Goal: Task Accomplishment & Management: Use online tool/utility

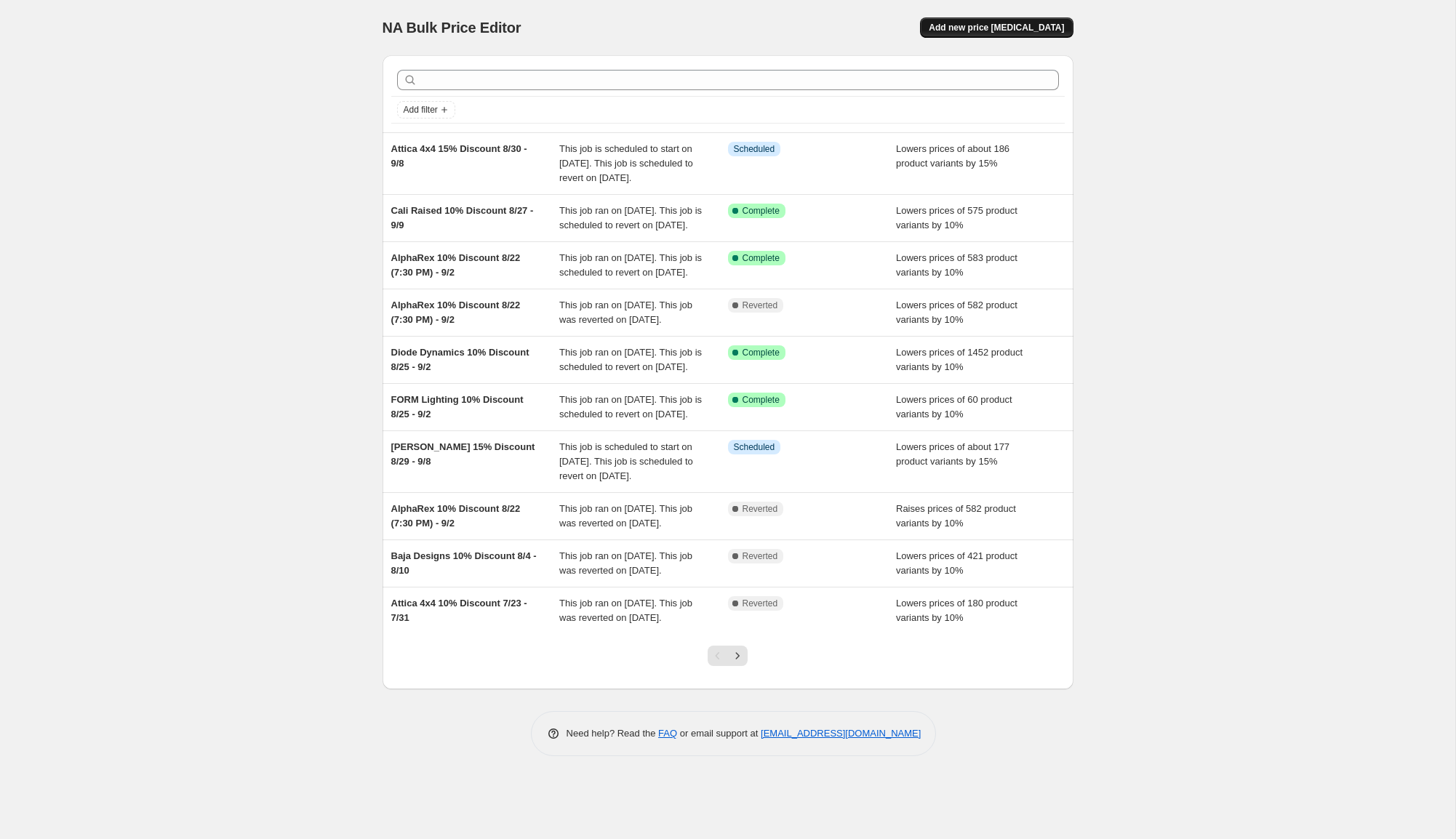
click at [1002, 24] on span "Add new price change job" at bounding box center [997, 28] width 135 height 12
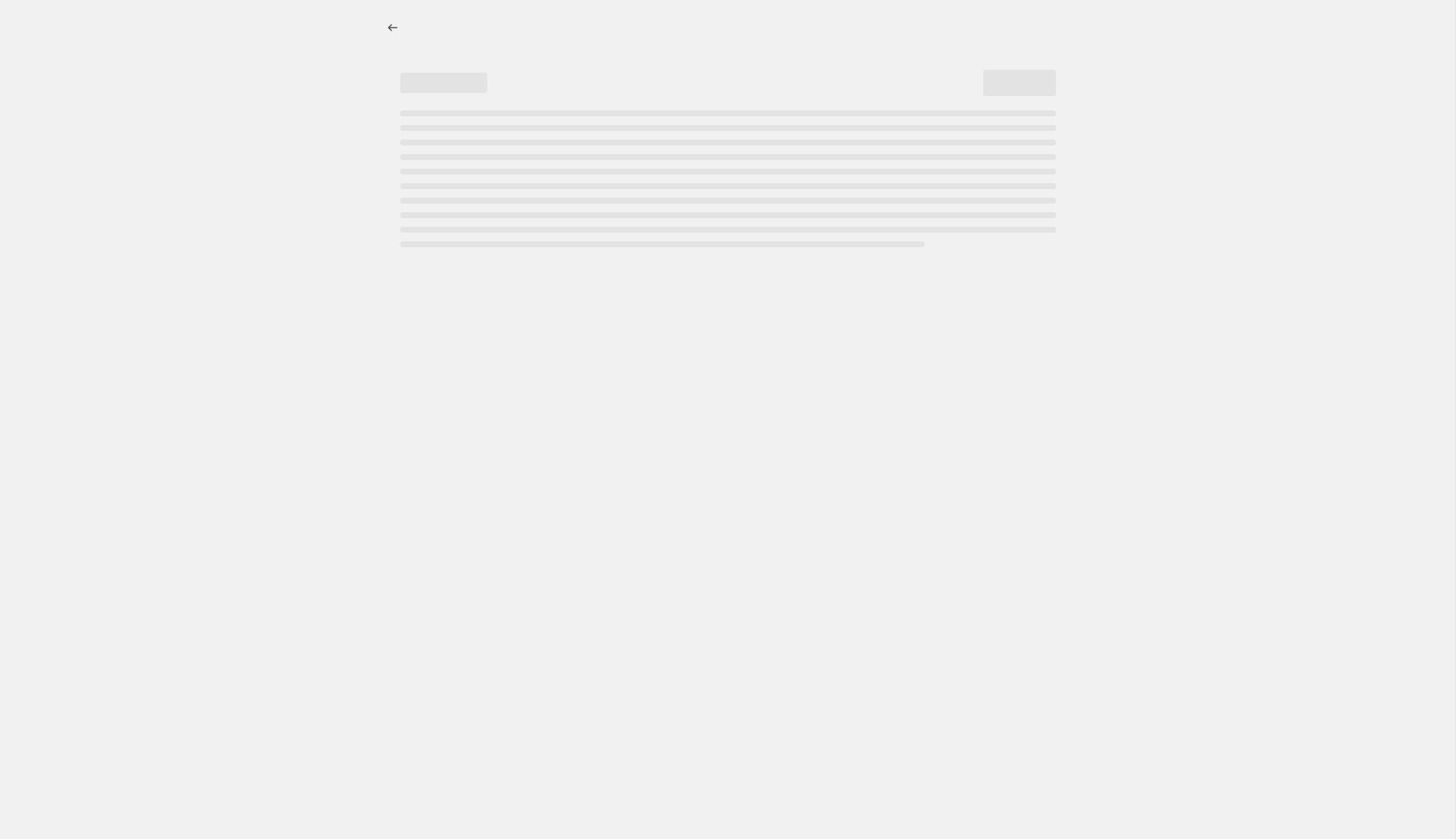
select select "percentage"
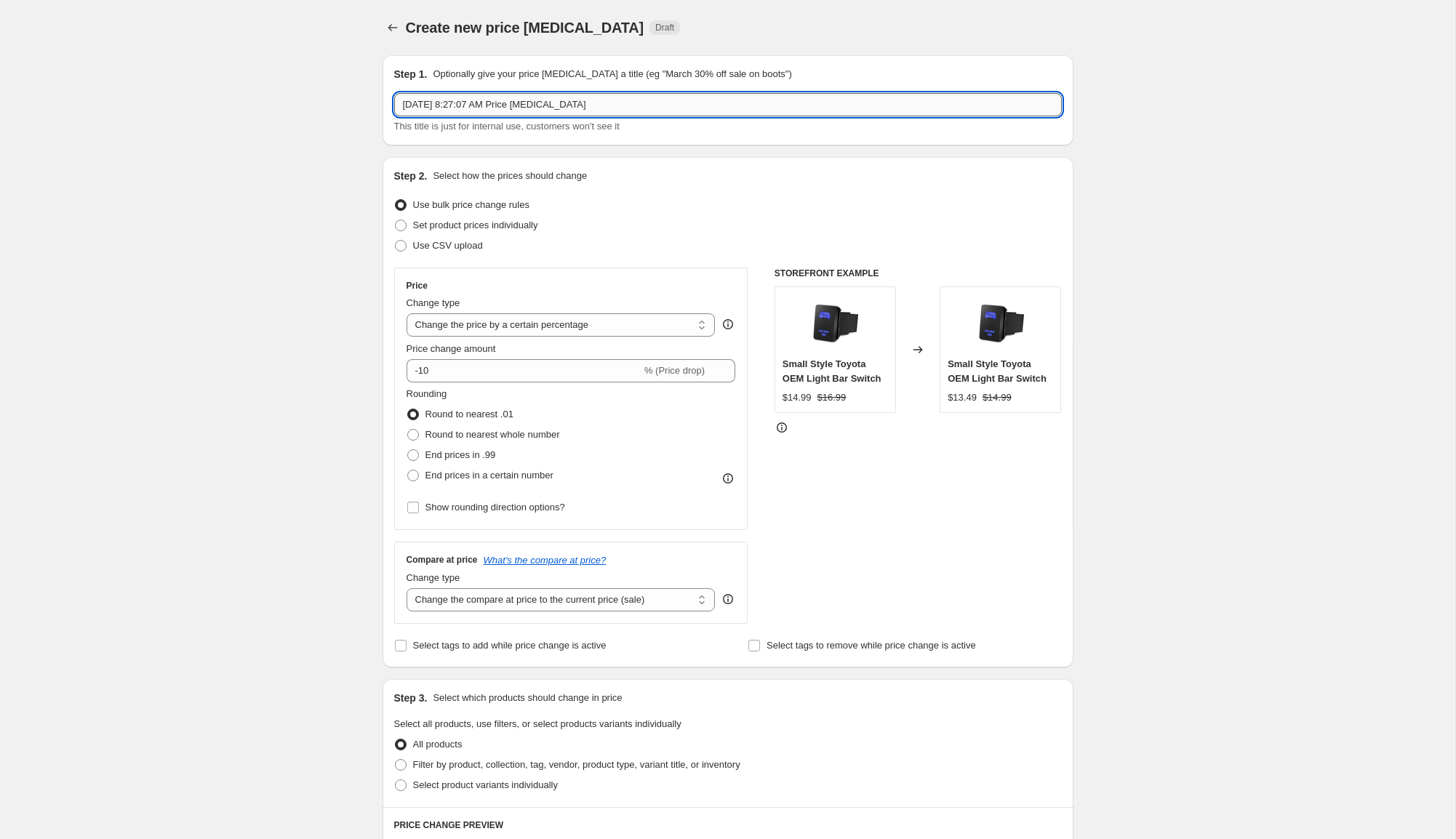
click at [452, 100] on input "Aug 28, 2025, 8:27:07 AM Price change job" at bounding box center [728, 105] width 668 height 24
click at [539, 109] on input "OVS 10% Discount" at bounding box center [728, 105] width 668 height 24
type input "OVS 10% Discount ends 9/1"
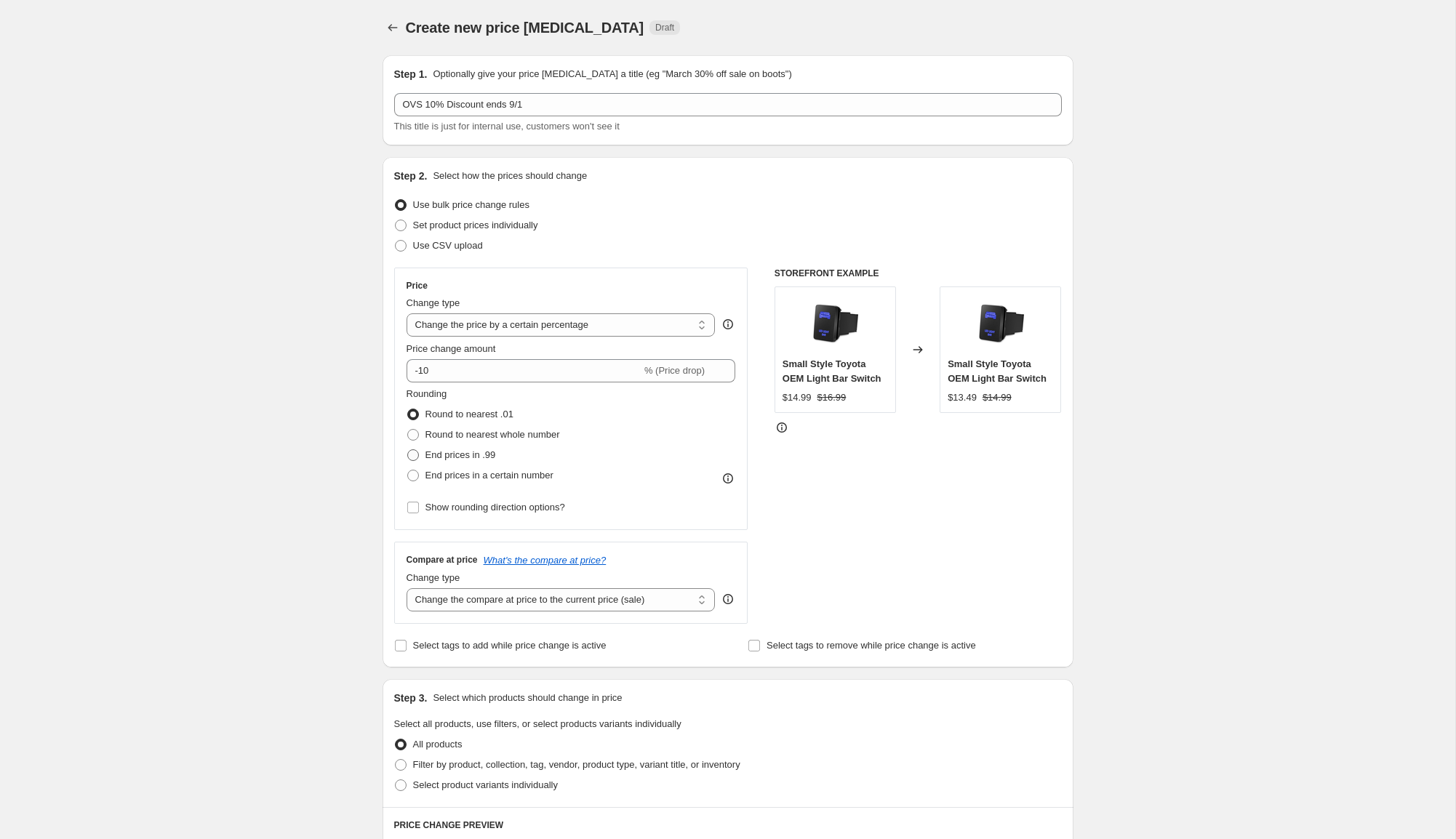
click at [491, 455] on span "End prices in .99" at bounding box center [461, 455] width 71 height 11
click at [408, 450] on input "End prices in .99" at bounding box center [407, 449] width 1 height 1
radio input "true"
drag, startPoint x: 518, startPoint y: 501, endPoint x: 530, endPoint y: 516, distance: 19.2
click at [519, 501] on span "Show rounding direction options?" at bounding box center [495, 507] width 139 height 11
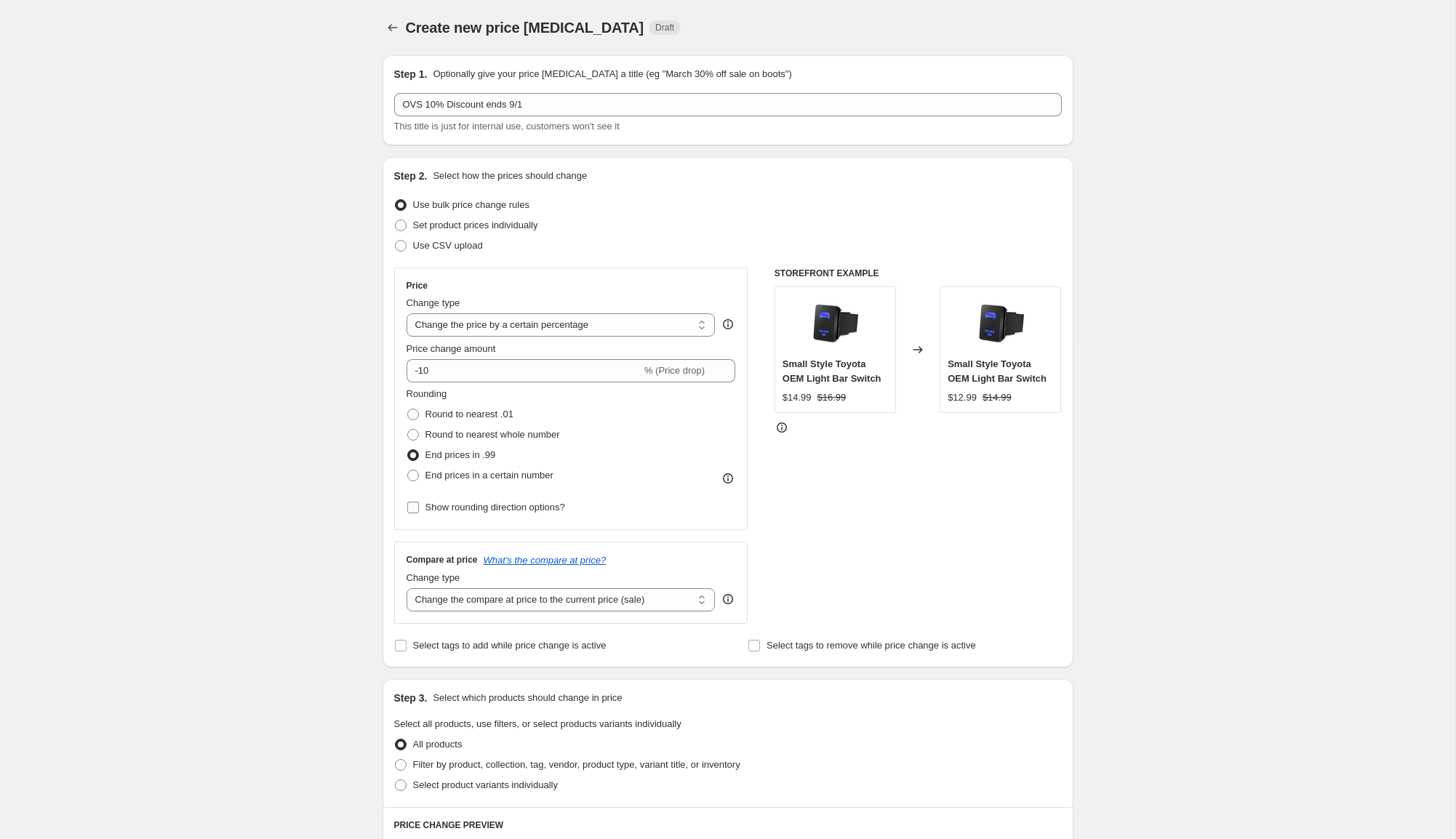
click at [419, 501] on input "Show rounding direction options?" at bounding box center [413, 507] width 12 height 12
checkbox input "true"
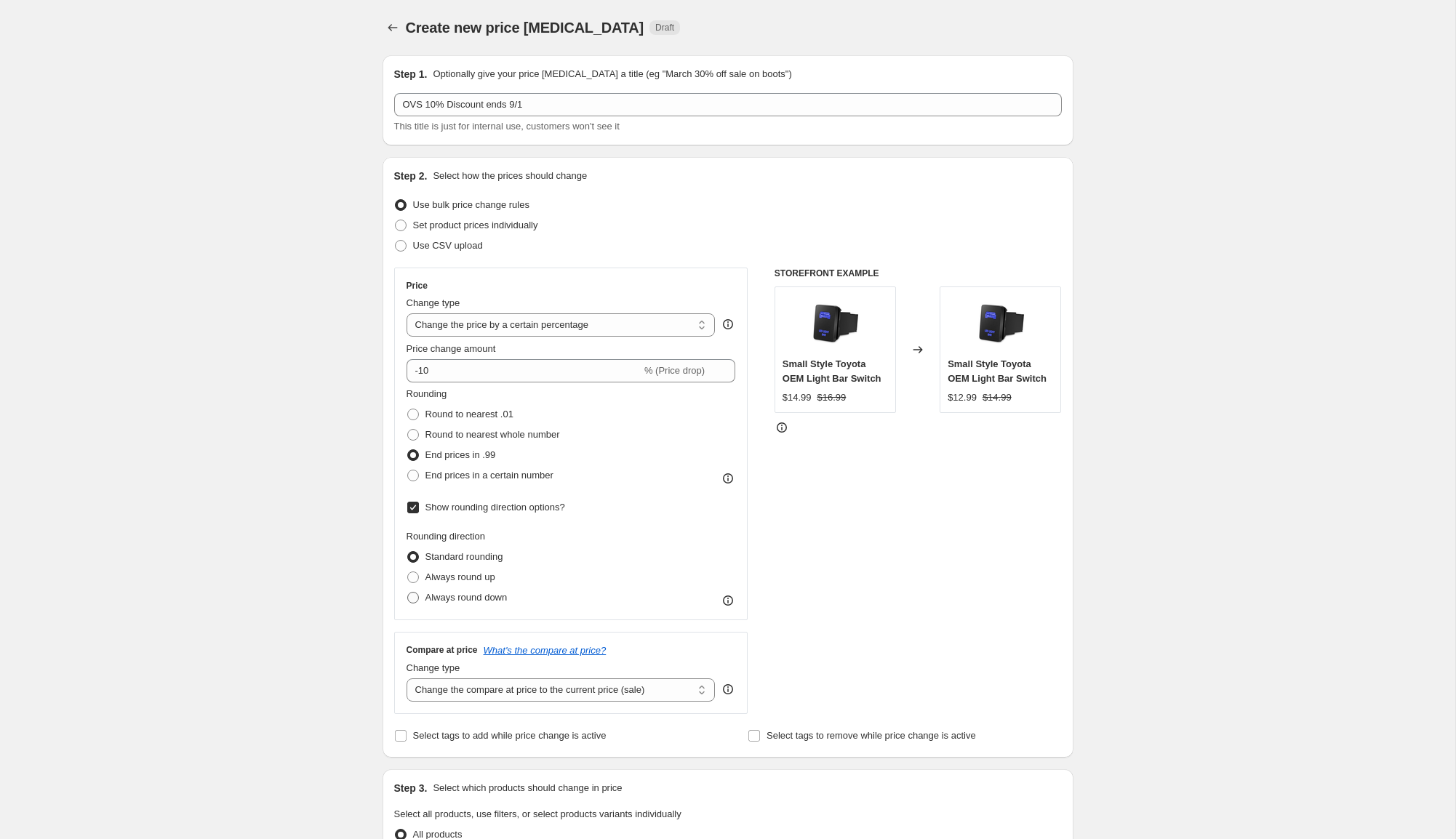
click at [471, 592] on span "Always round down" at bounding box center [466, 597] width 82 height 11
click at [408, 592] on input "Always round down" at bounding box center [407, 592] width 1 height 1
radio input "true"
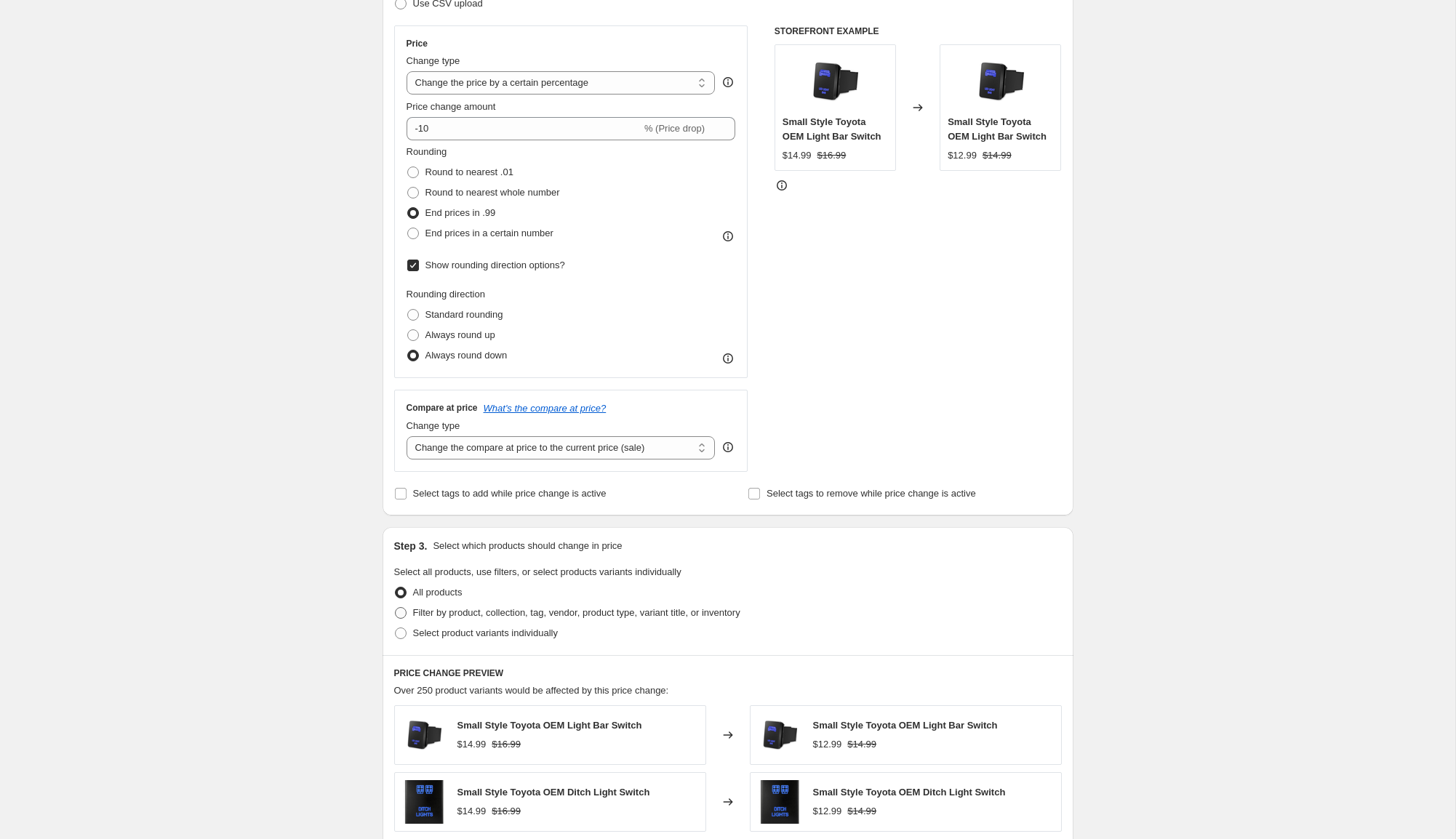
click at [465, 615] on span "Filter by product, collection, tag, vendor, product type, variant title, or inv…" at bounding box center [577, 612] width 328 height 11
click at [396, 608] on input "Filter by product, collection, tag, vendor, product type, variant title, or inv…" at bounding box center [395, 607] width 1 height 1
radio input "true"
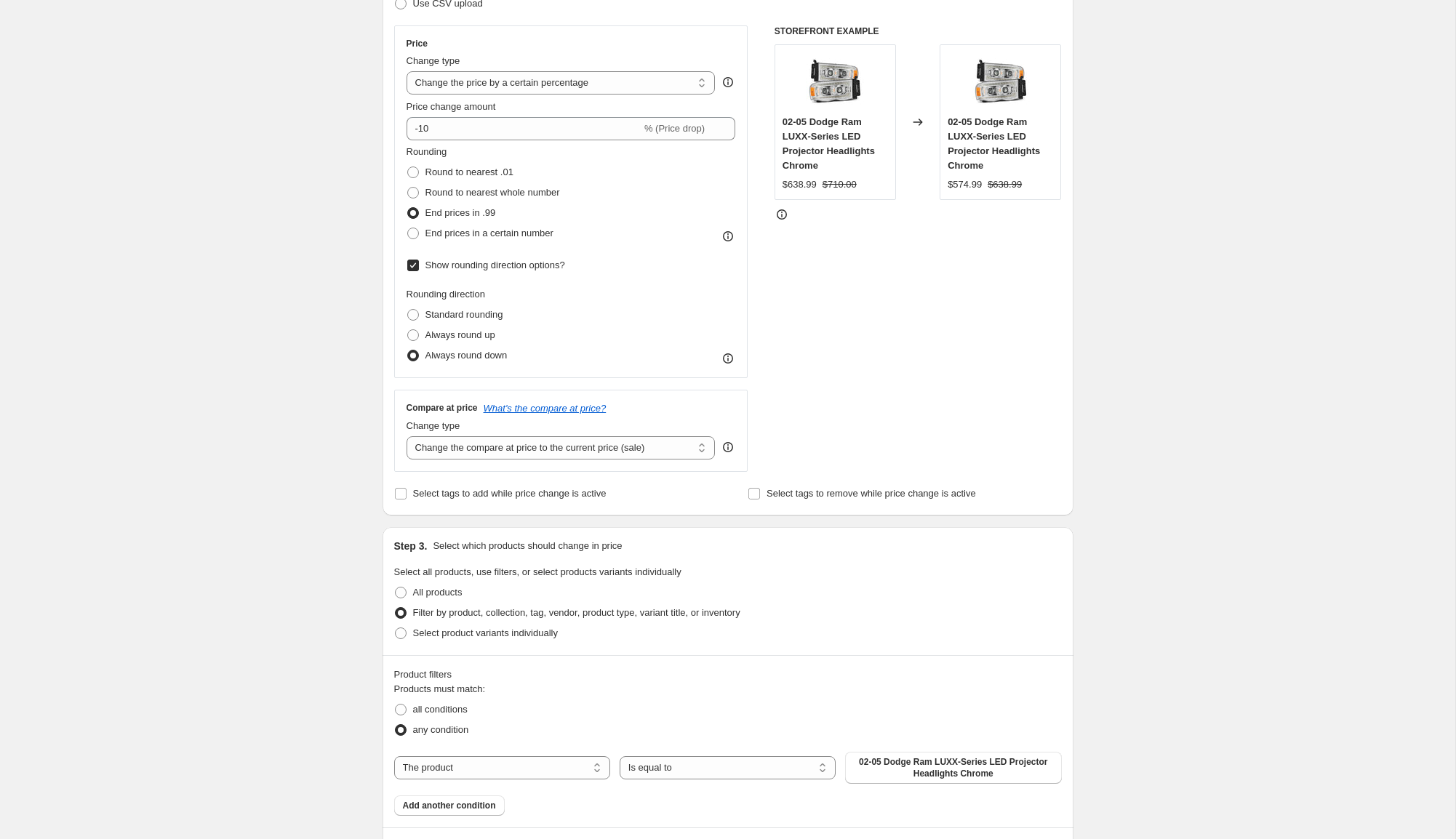
scroll to position [614, 0]
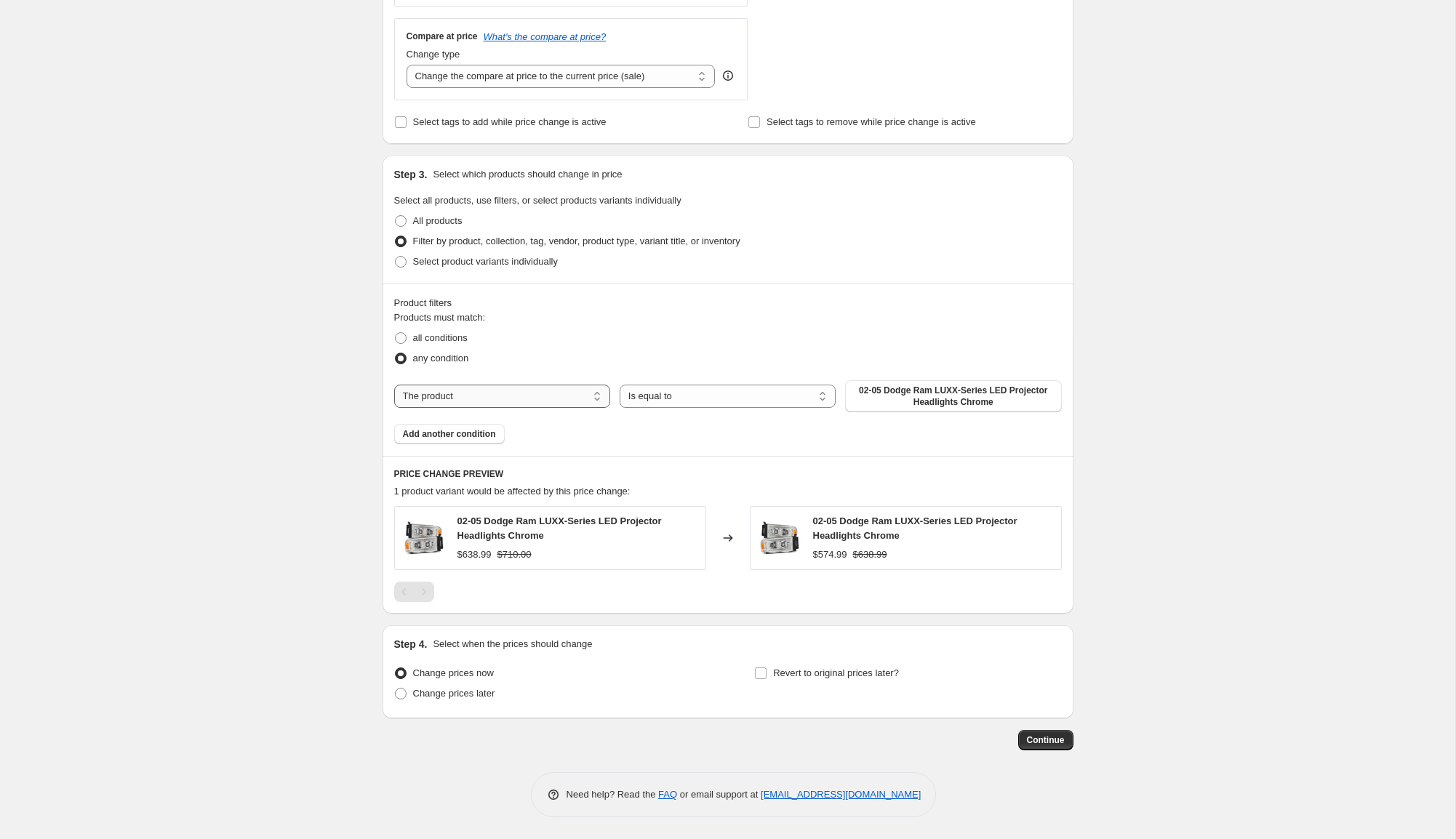
click at [493, 399] on select "The product The product's collection The product's tag The product's vendor The…" at bounding box center [502, 397] width 216 height 24
select select "collection"
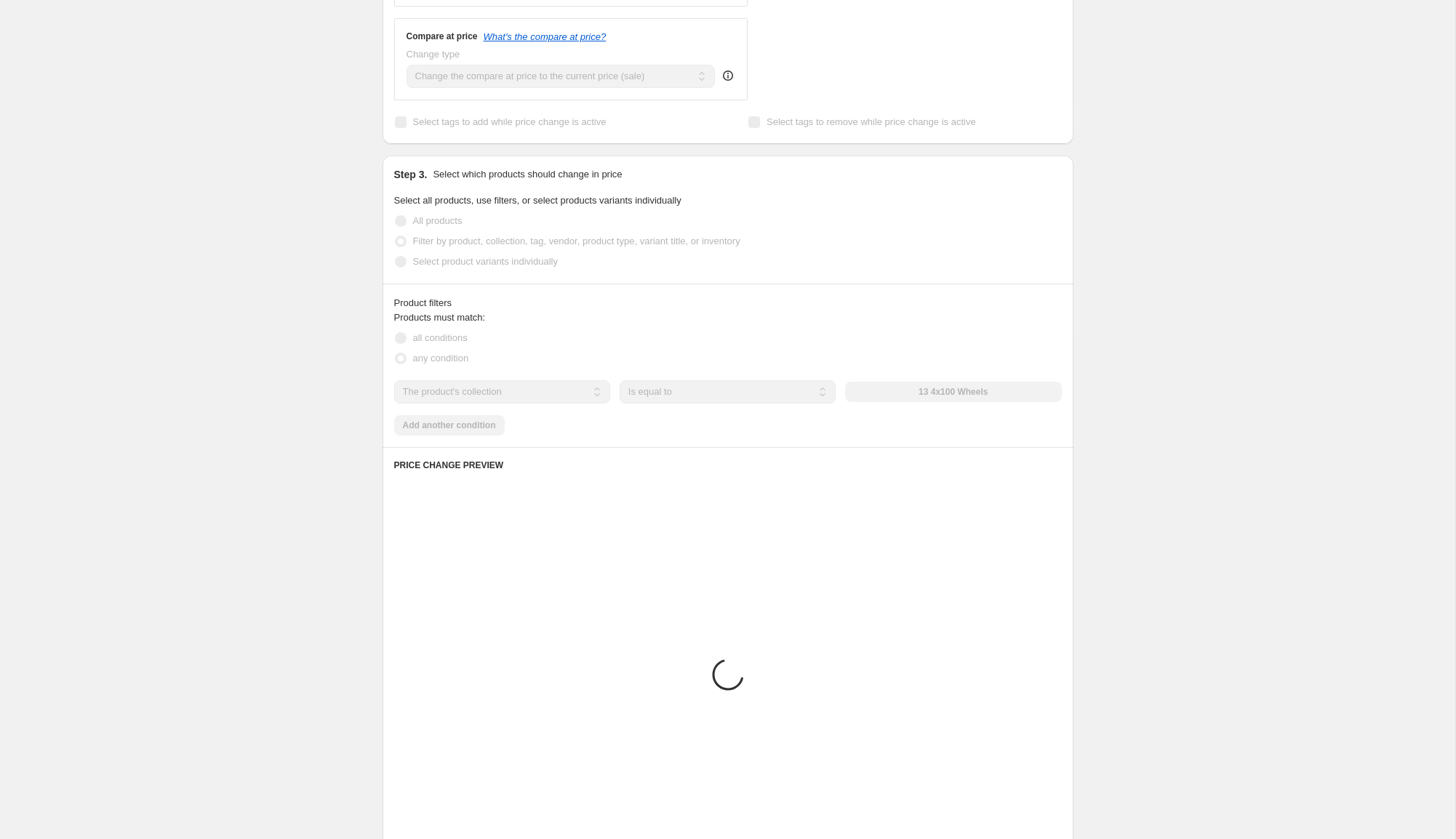
click at [951, 394] on div "The product The product's collection The product's tag The product's vendor The…" at bounding box center [728, 392] width 668 height 24
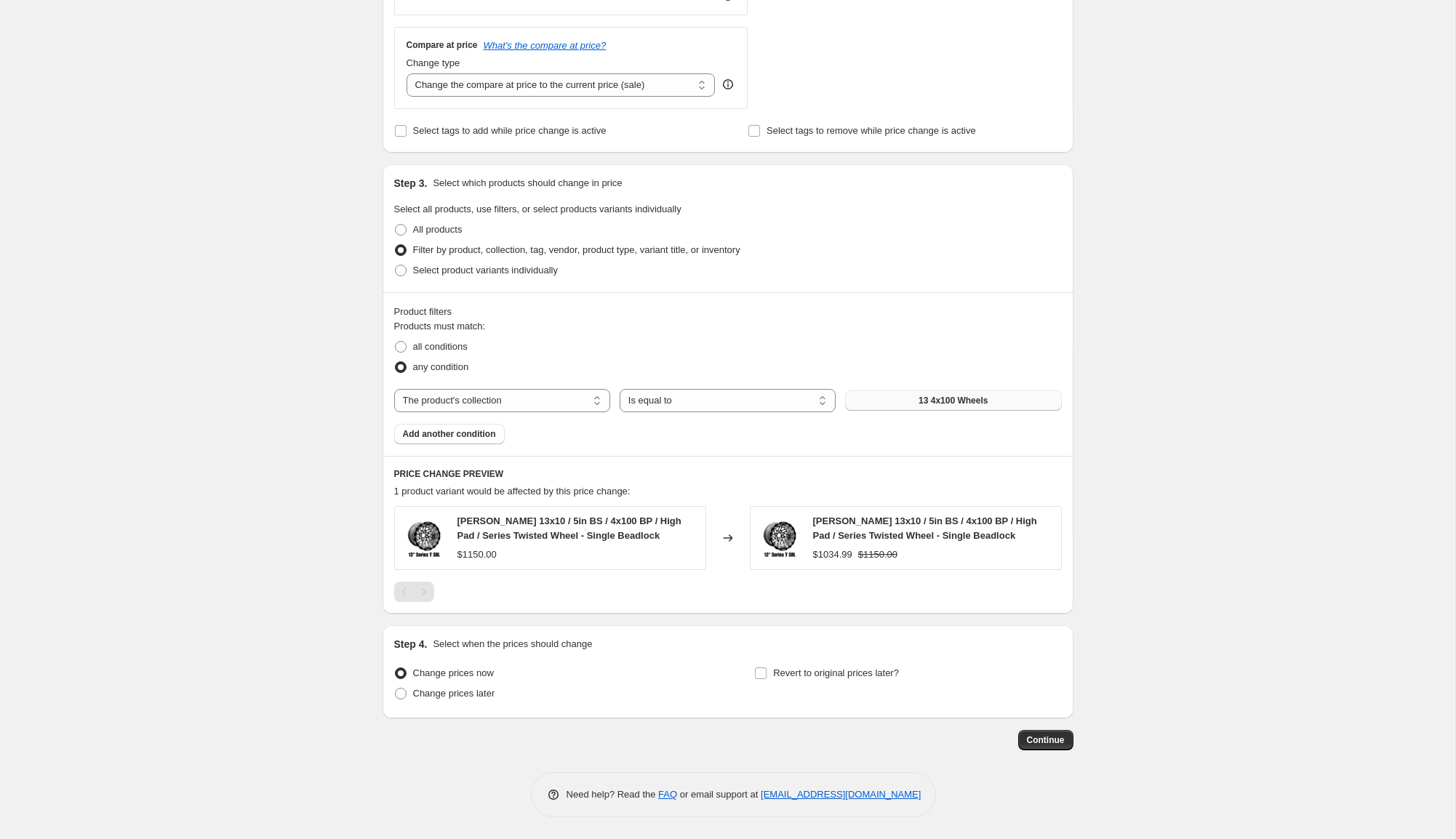
click at [1007, 397] on button "13 4x100 Wheels" at bounding box center [953, 401] width 216 height 20
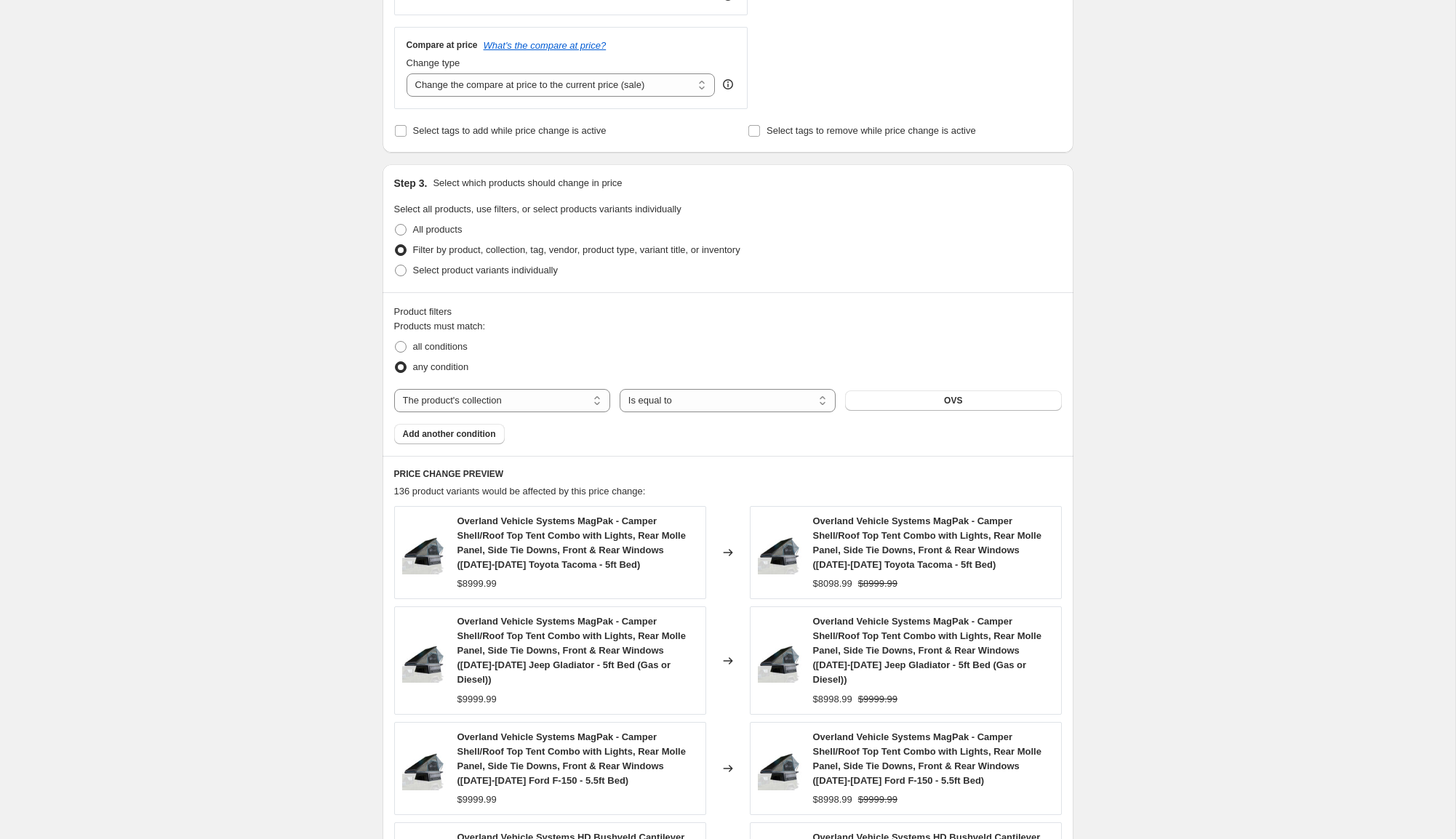
scroll to position [1022, 0]
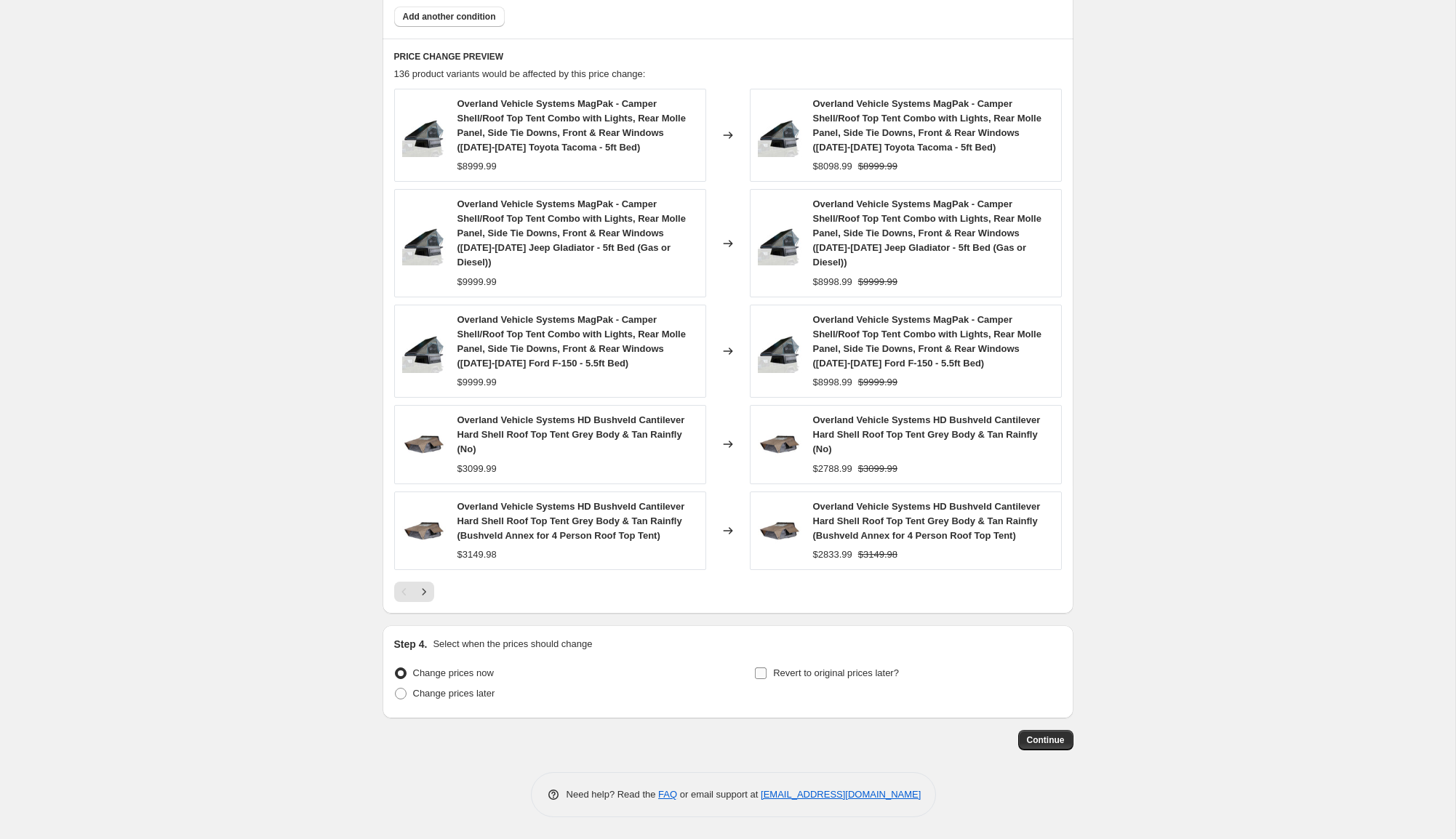
click at [868, 672] on span "Revert to original prices later?" at bounding box center [836, 673] width 126 height 11
click at [767, 672] on input "Revert to original prices later?" at bounding box center [761, 673] width 12 height 12
checkbox input "true"
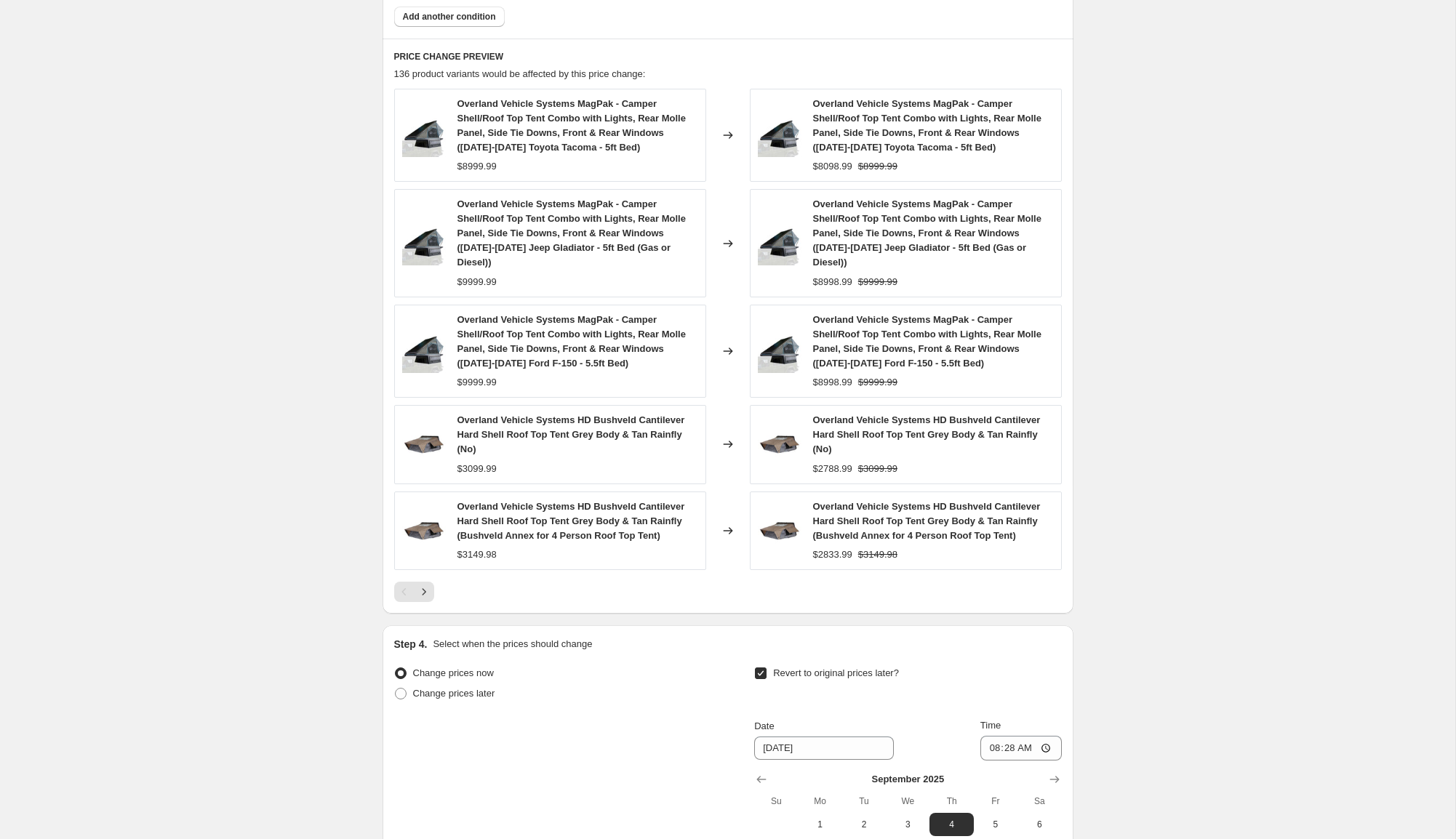
scroll to position [1271, 0]
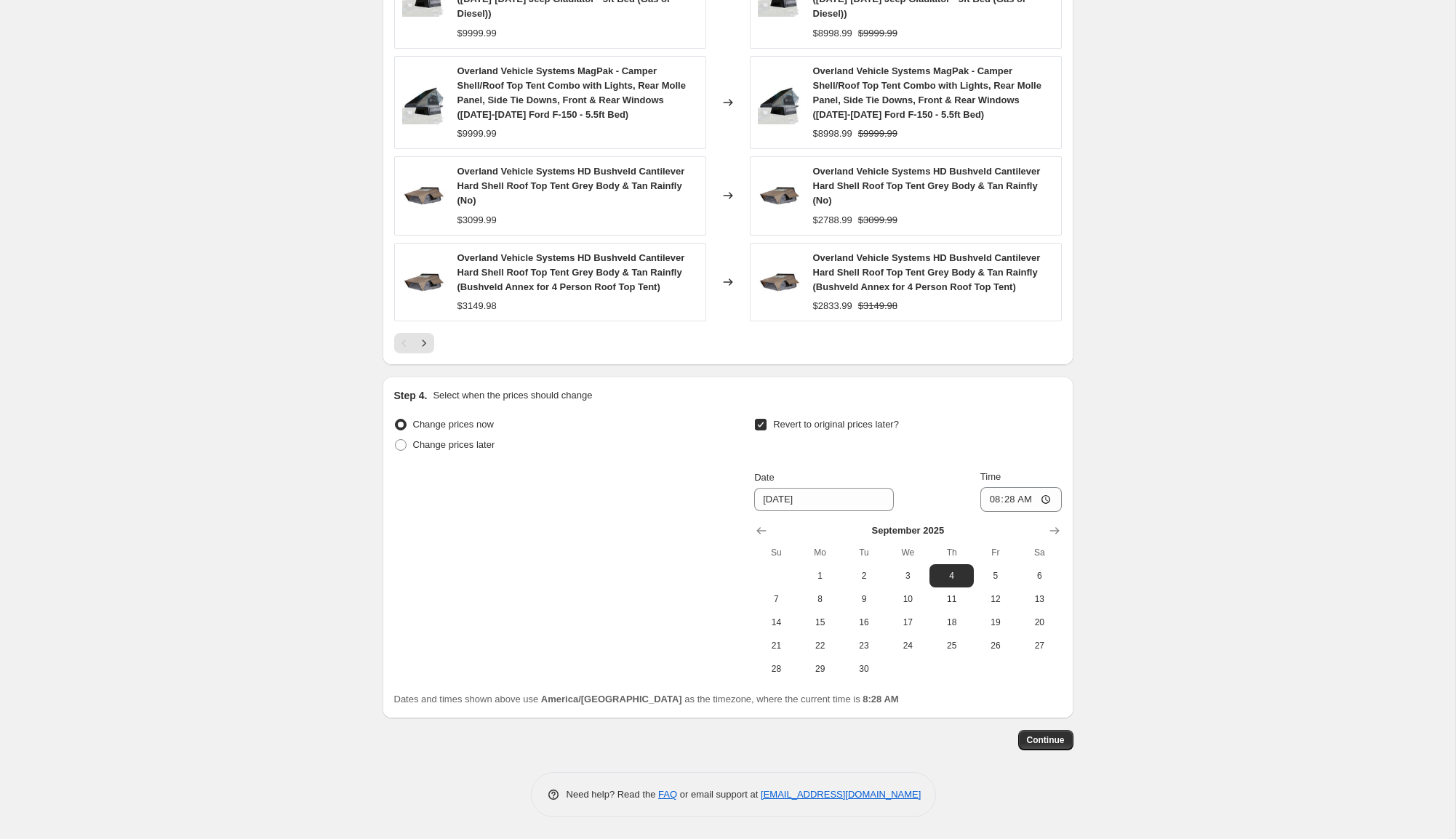
click at [795, 582] on td at bounding box center [776, 576] width 43 height 24
click at [806, 577] on span "1" at bounding box center [821, 575] width 32 height 12
type input "9/1/2025"
click at [991, 499] on input "08:28" at bounding box center [1021, 499] width 81 height 24
type input "23:59"
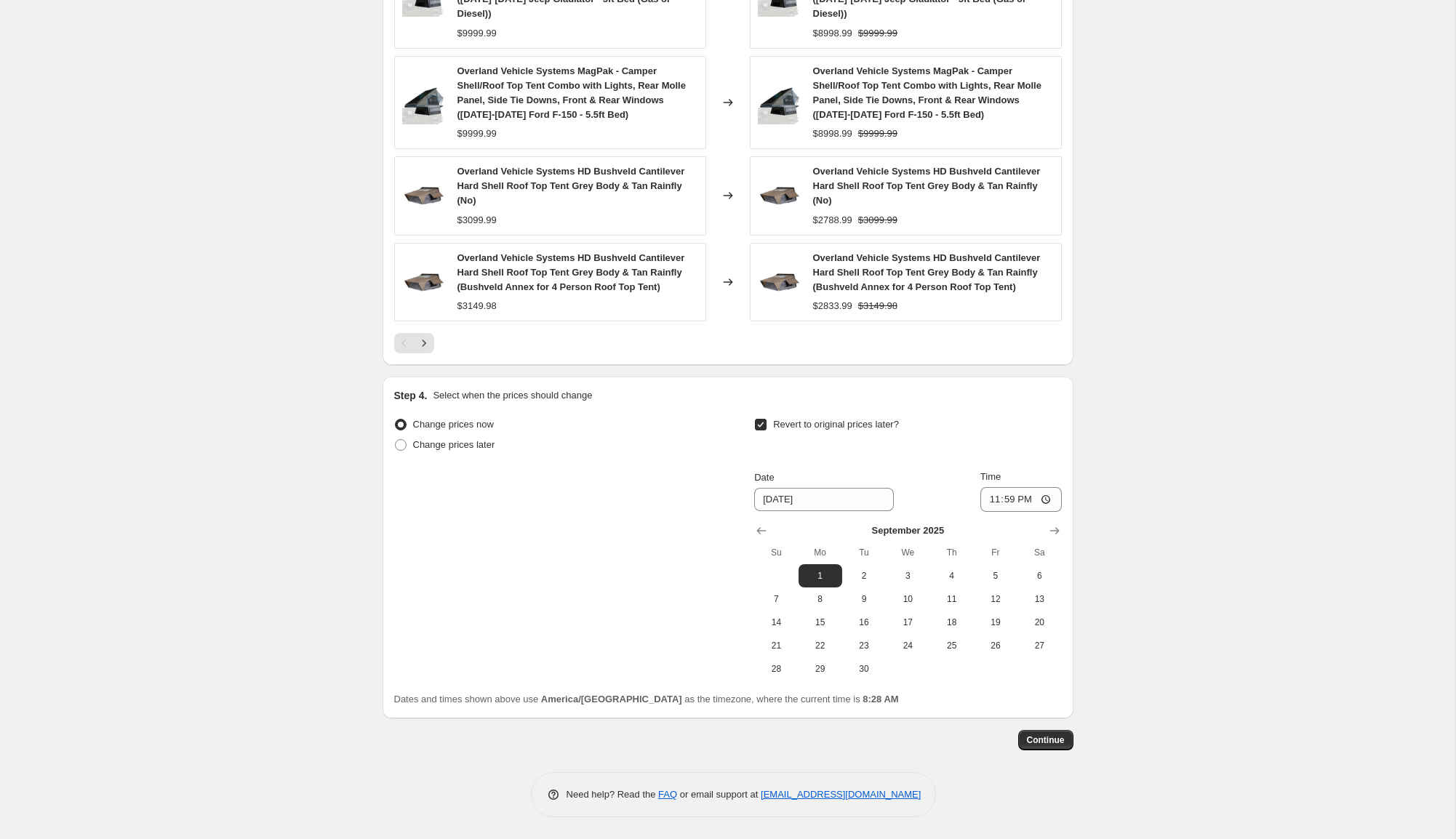
click at [1055, 734] on button "Continue" at bounding box center [1046, 740] width 55 height 20
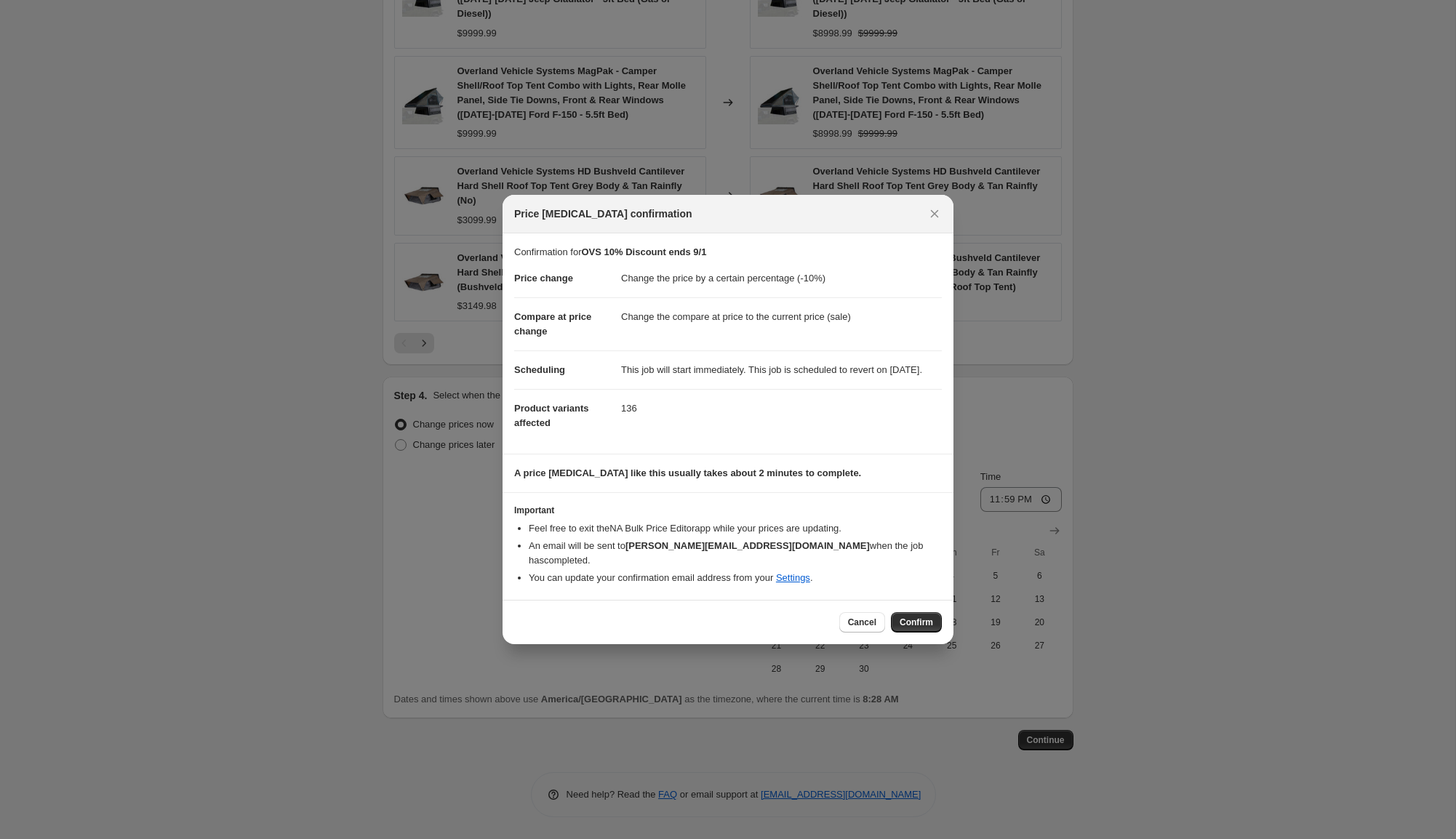
click at [905, 625] on span "Confirm" at bounding box center [917, 622] width 33 height 12
